Goal: Find specific page/section: Find specific page/section

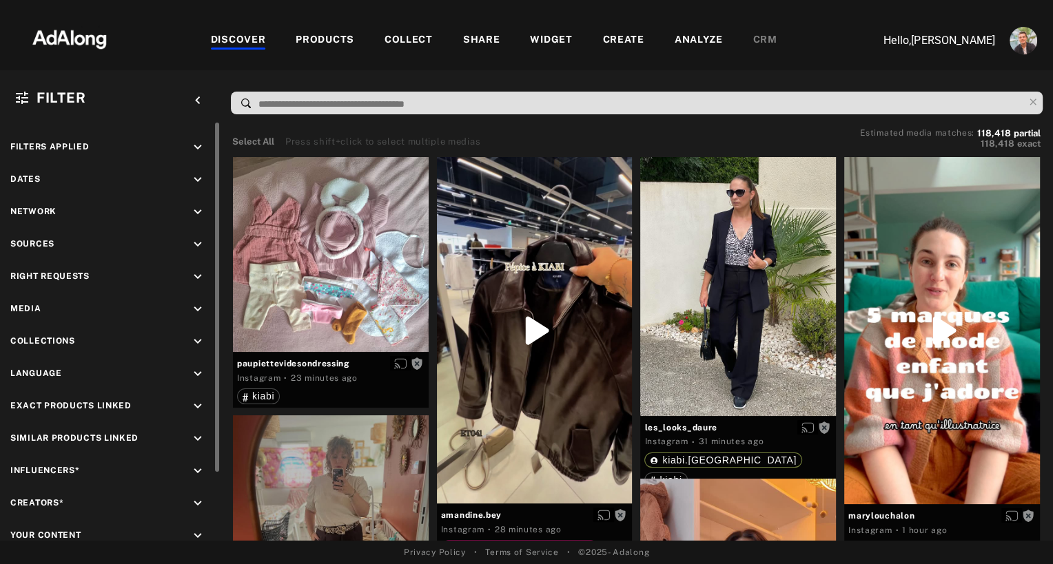
click at [196, 244] on icon "keyboard_arrow_down" at bounding box center [197, 244] width 15 height 15
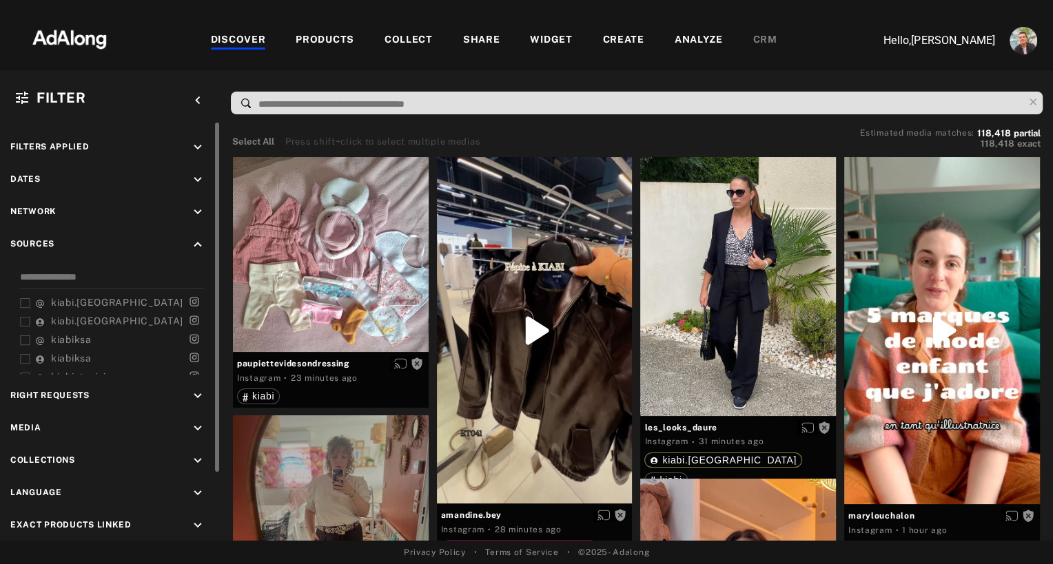
click at [196, 241] on icon "keyboard_arrow_up" at bounding box center [197, 244] width 15 height 15
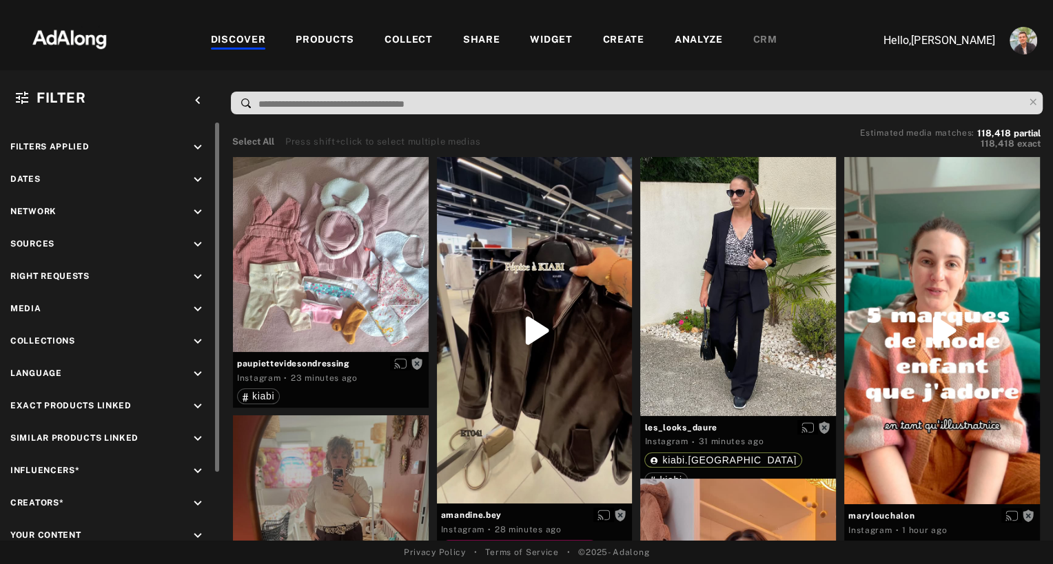
click at [196, 241] on icon "keyboard_arrow_down" at bounding box center [197, 244] width 15 height 15
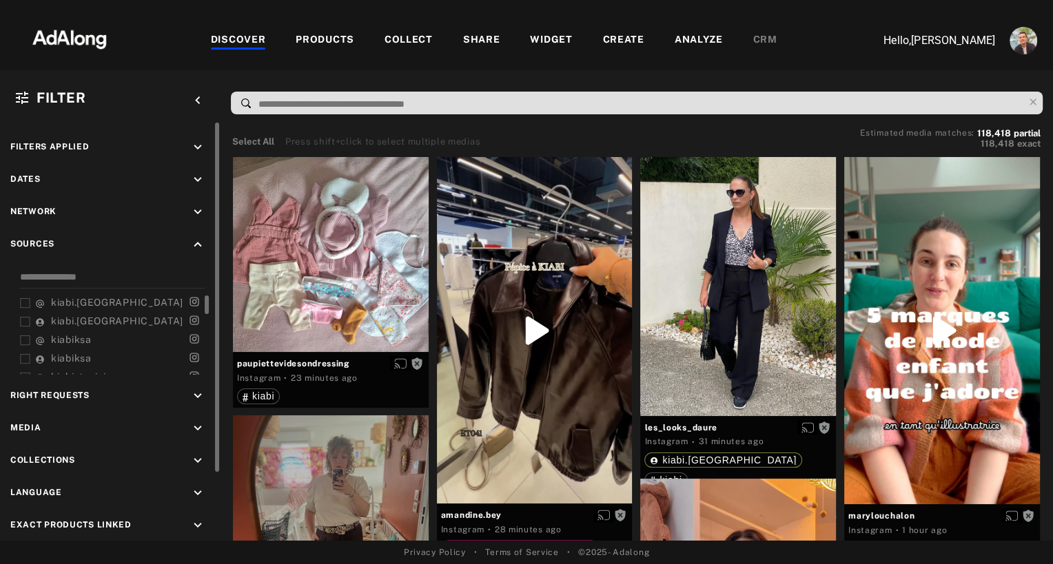
click at [21, 339] on icon at bounding box center [25, 341] width 10 height 10
click at [23, 354] on icon at bounding box center [25, 359] width 10 height 10
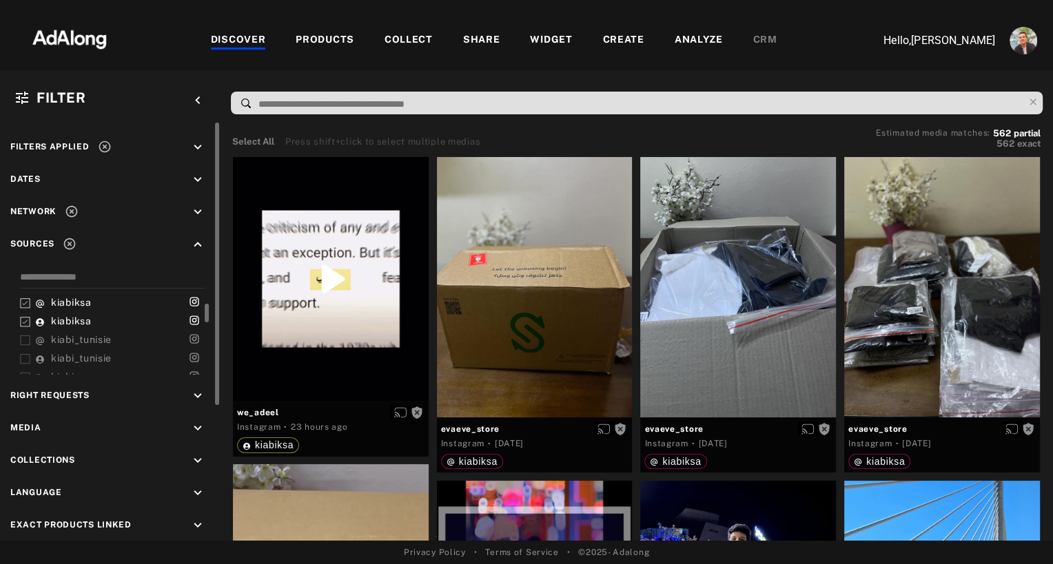
click at [26, 306] on div "kiabi.france kiabi.france kiabiksa kiabiksa kiabi_tunisie kiabi_tunisie kiabi k…" at bounding box center [115, 335] width 190 height 79
click at [25, 302] on icon at bounding box center [25, 303] width 10 height 10
click at [25, 317] on icon at bounding box center [25, 322] width 10 height 10
click at [25, 336] on icon at bounding box center [25, 341] width 10 height 10
click at [27, 354] on icon at bounding box center [25, 359] width 10 height 10
